Goal: Task Accomplishment & Management: Complete application form

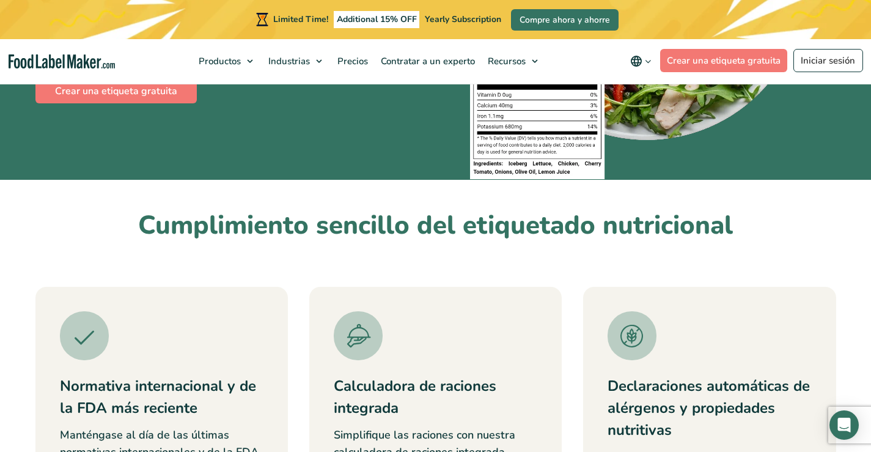
scroll to position [183, 0]
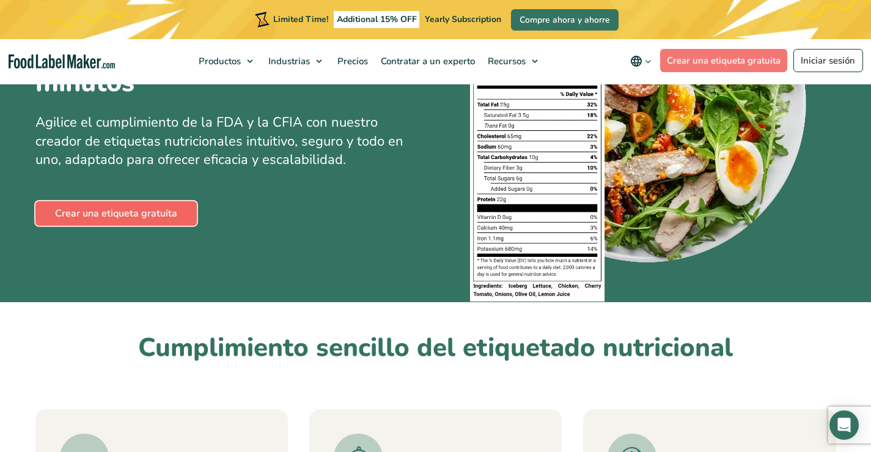
click at [145, 210] on link "Crear una etiqueta gratuita" at bounding box center [115, 213] width 161 height 24
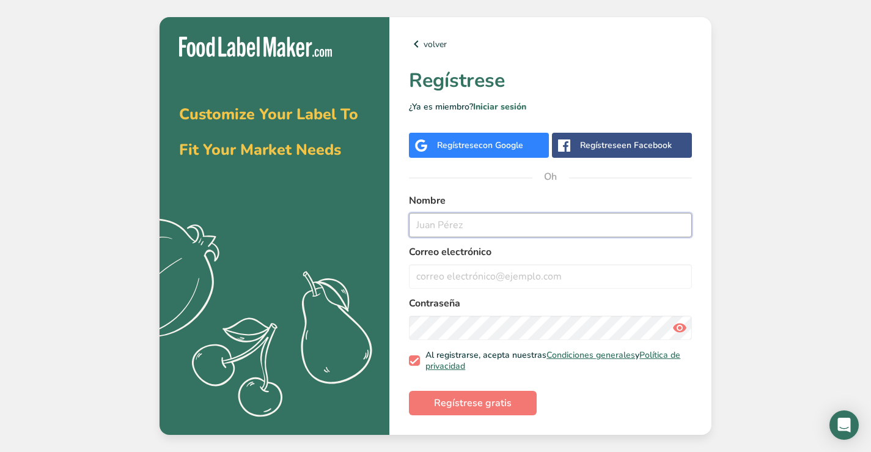
click at [438, 229] on input "text" at bounding box center [550, 225] width 283 height 24
type input "i"
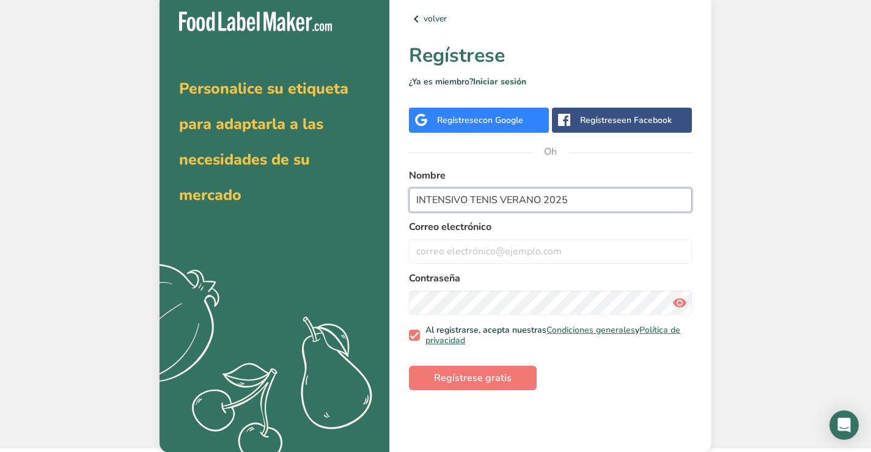
scroll to position [4, 0]
type input "INTENSIVO TENIS VERANO 2025"
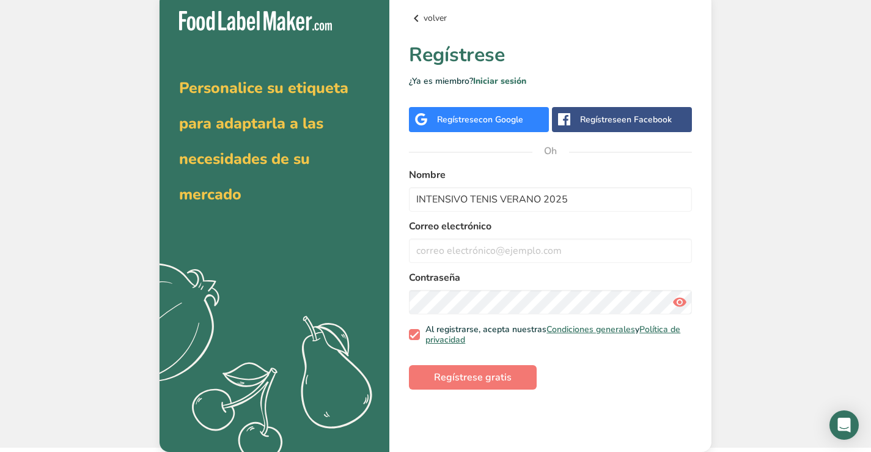
click at [436, 15] on font "volver" at bounding box center [435, 18] width 23 height 12
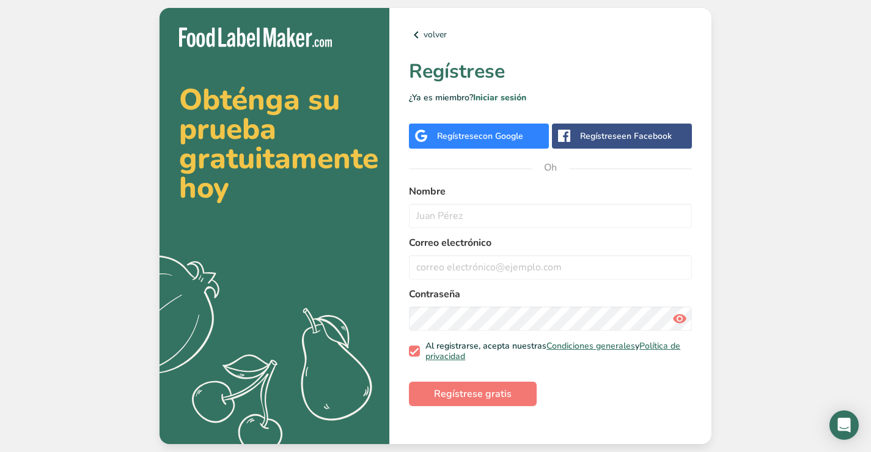
click at [479, 127] on div "Regístrese con Google" at bounding box center [479, 135] width 140 height 25
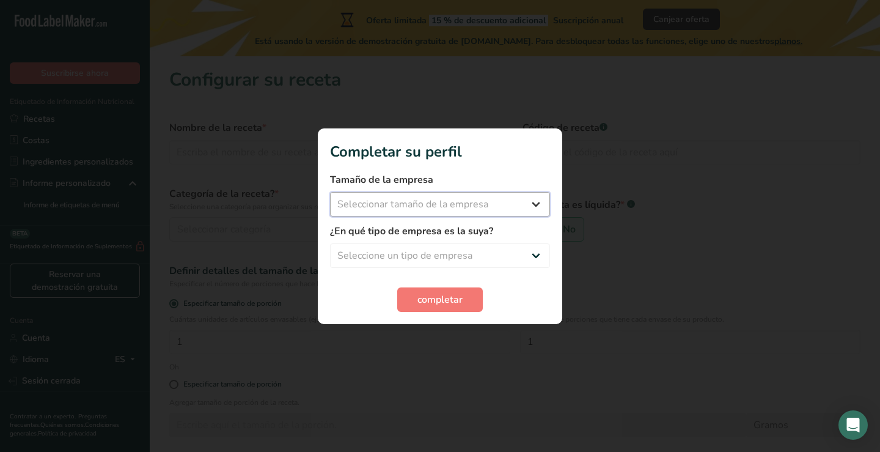
click at [428, 200] on select "Seleccionar tamaño de la empresa Menos de 10 empleados De 10 a 50 empleados De …" at bounding box center [440, 204] width 220 height 24
select select "1"
click at [330, 192] on select "Seleccionar tamaño de la empresa Menos de 10 empleados De 10 a 50 empleados De …" at bounding box center [440, 204] width 220 height 24
click at [468, 254] on select "Seleccione un tipo de empresa Fabricante de alimentos envasados Restaurante y c…" at bounding box center [440, 255] width 220 height 24
select select "8"
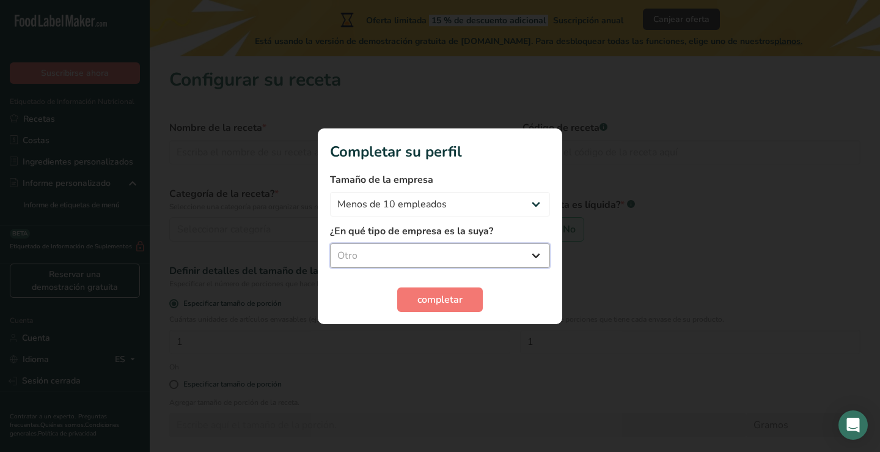
click at [330, 243] on select "Seleccione un tipo de empresa Fabricante de alimentos envasados Restaurante y c…" at bounding box center [440, 255] width 220 height 24
click at [457, 298] on font "completar" at bounding box center [440, 299] width 45 height 13
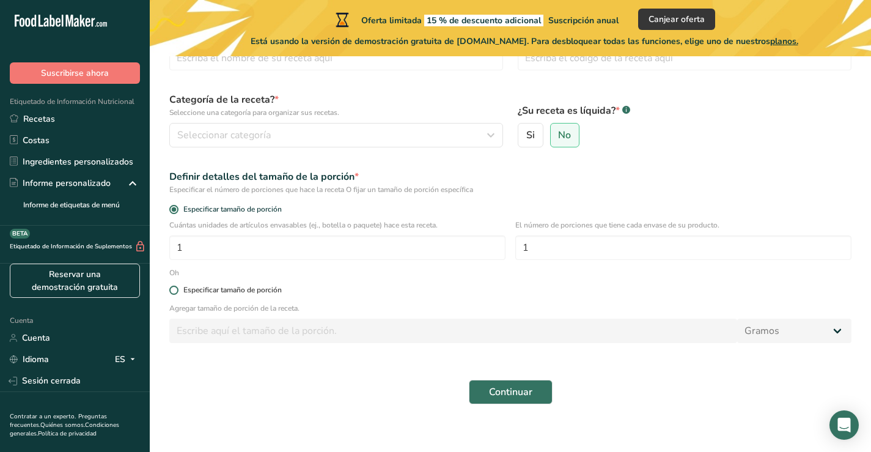
scroll to position [105, 0]
